Goal: Task Accomplishment & Management: Manage account settings

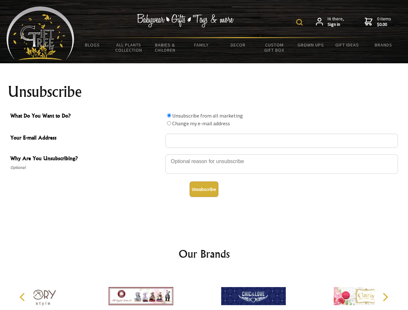
click at [301, 22] on img at bounding box center [299, 22] width 6 height 6
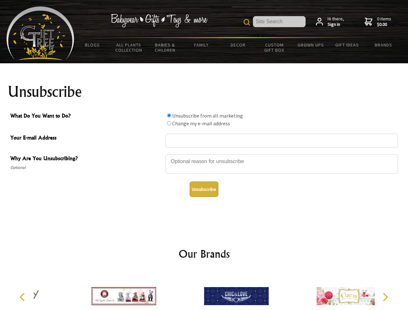
click at [204, 154] on div at bounding box center [281, 165] width 233 height 23
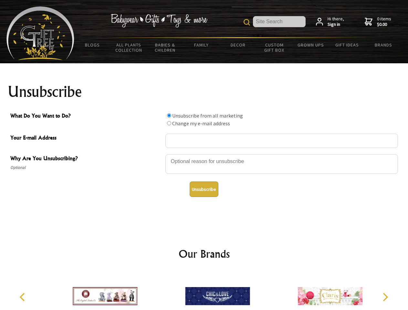
click at [169, 115] on input "What Do You Want to Do?" at bounding box center [169, 115] width 4 height 4
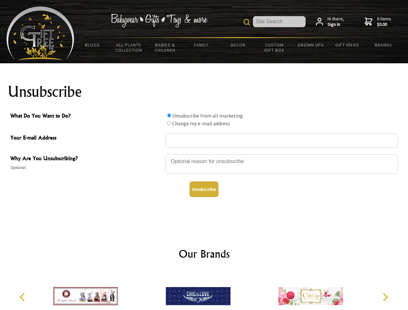
click at [169, 123] on input "What Do You Want to Do?" at bounding box center [169, 123] width 4 height 4
radio input "true"
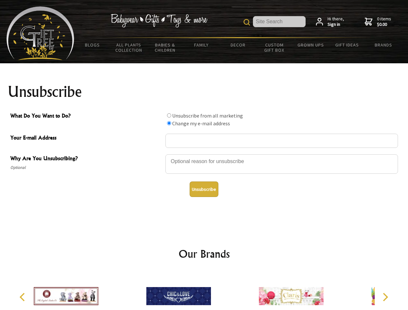
click at [204, 189] on button "Unsubscribe" at bounding box center [204, 190] width 29 height 16
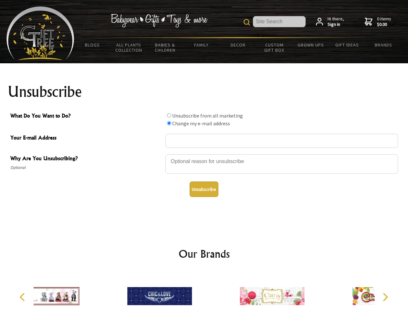
click at [204, 291] on div at bounding box center [159, 297] width 112 height 50
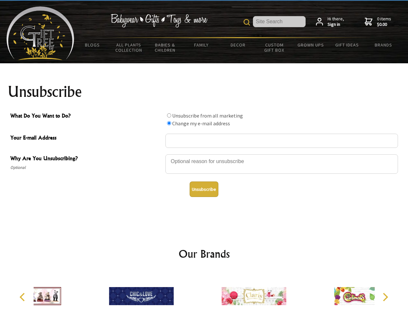
click at [23, 297] on icon "Previous" at bounding box center [23, 297] width 8 height 8
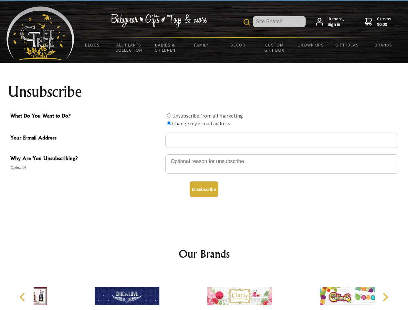
click at [385, 297] on icon "Next" at bounding box center [385, 297] width 8 height 8
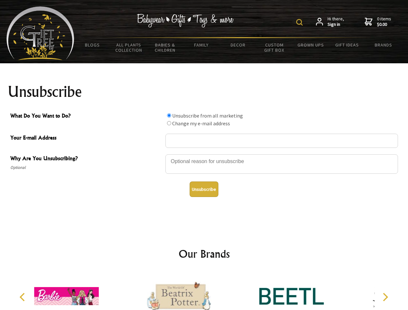
click at [301, 22] on img at bounding box center [299, 22] width 6 height 6
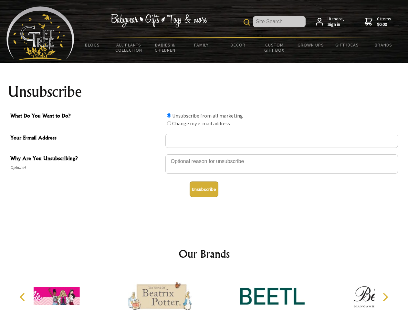
click at [204, 154] on div at bounding box center [281, 165] width 233 height 23
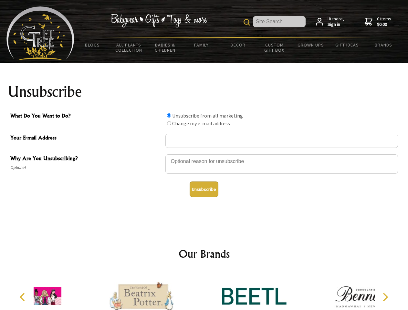
click at [169, 115] on input "What Do You Want to Do?" at bounding box center [169, 115] width 4 height 4
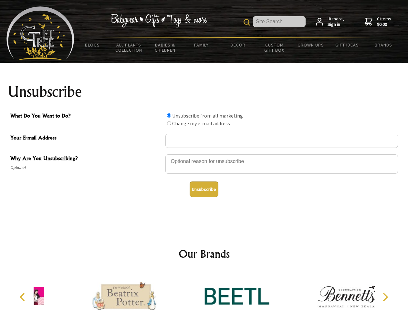
click at [169, 123] on input "What Do You Want to Do?" at bounding box center [169, 123] width 4 height 4
radio input "true"
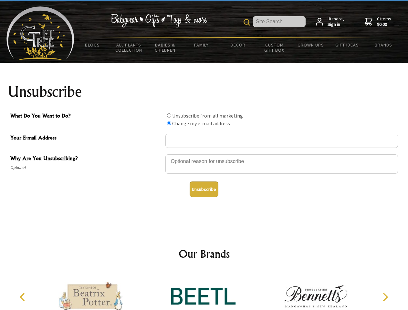
click at [204, 189] on button "Unsubscribe" at bounding box center [204, 190] width 29 height 16
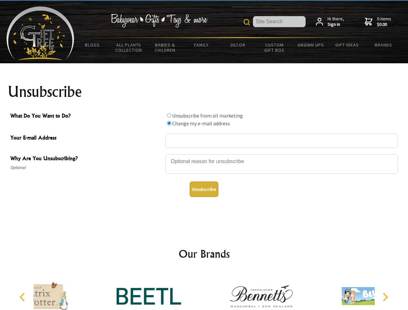
click at [23, 297] on icon "Previous" at bounding box center [23, 297] width 8 height 8
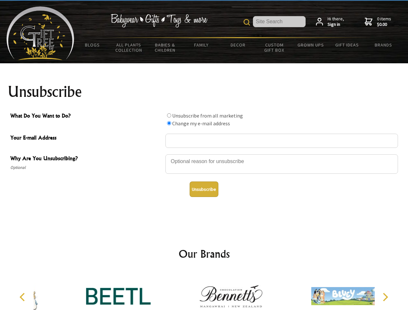
click at [385, 297] on icon "Next" at bounding box center [385, 297] width 8 height 8
